Goal: Navigation & Orientation: Find specific page/section

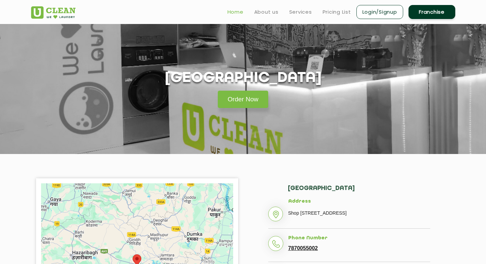
click at [237, 14] on link "Home" at bounding box center [235, 12] width 16 height 8
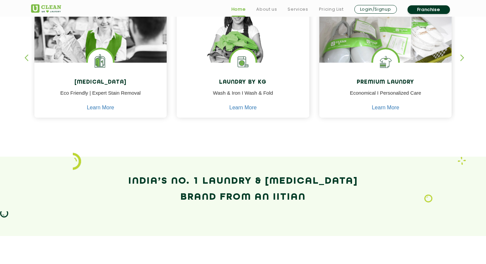
scroll to position [328, 0]
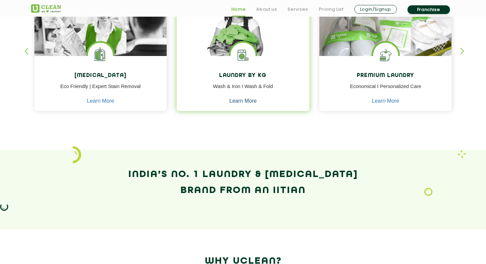
click at [251, 101] on link "Learn More" at bounding box center [242, 101] width 27 height 6
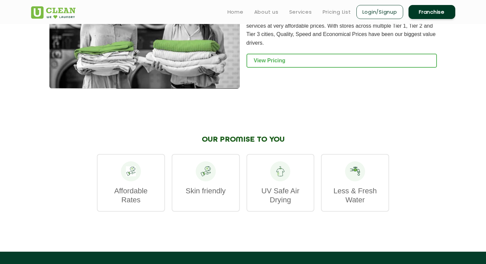
scroll to position [914, 0]
